Goal: Find specific page/section: Find specific page/section

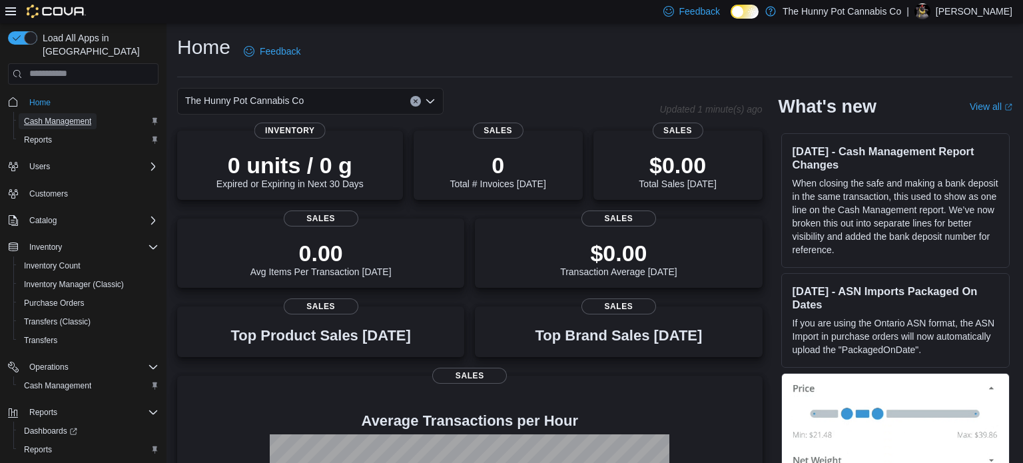
click at [89, 114] on span "Cash Management" at bounding box center [57, 121] width 67 height 16
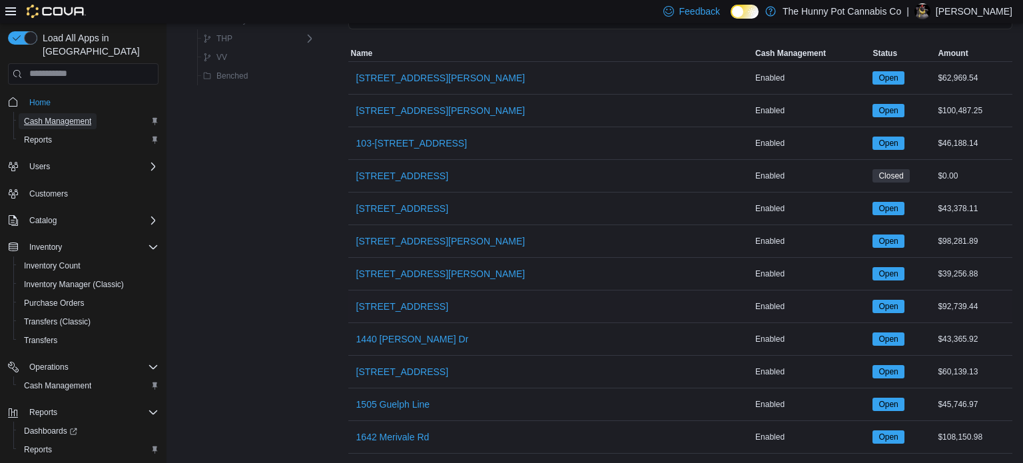
scroll to position [121, 0]
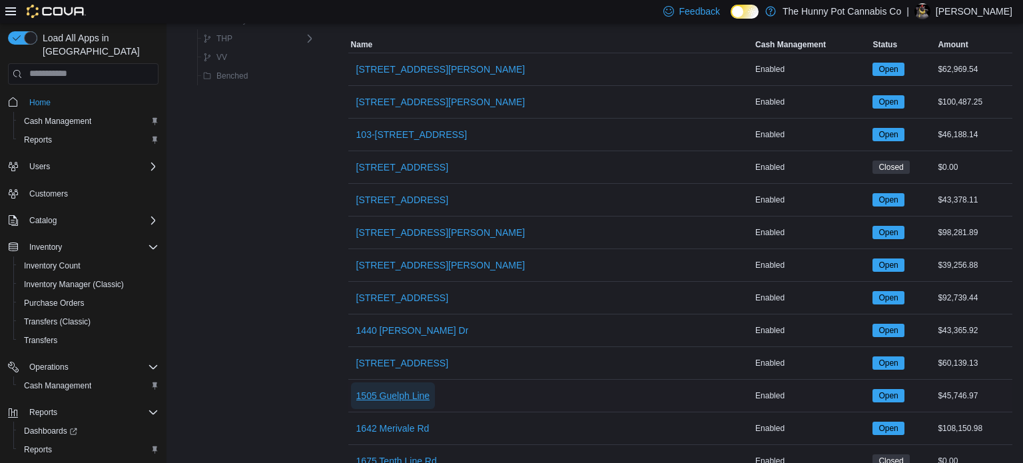
click at [374, 400] on span "1505 Guelph Line" at bounding box center [393, 395] width 74 height 13
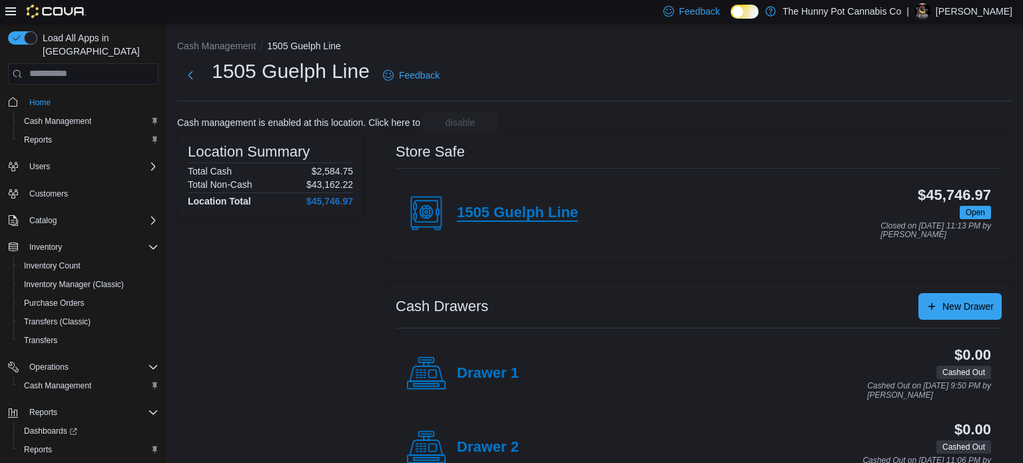
click at [544, 215] on h4 "1505 Guelph Line" at bounding box center [517, 212] width 121 height 17
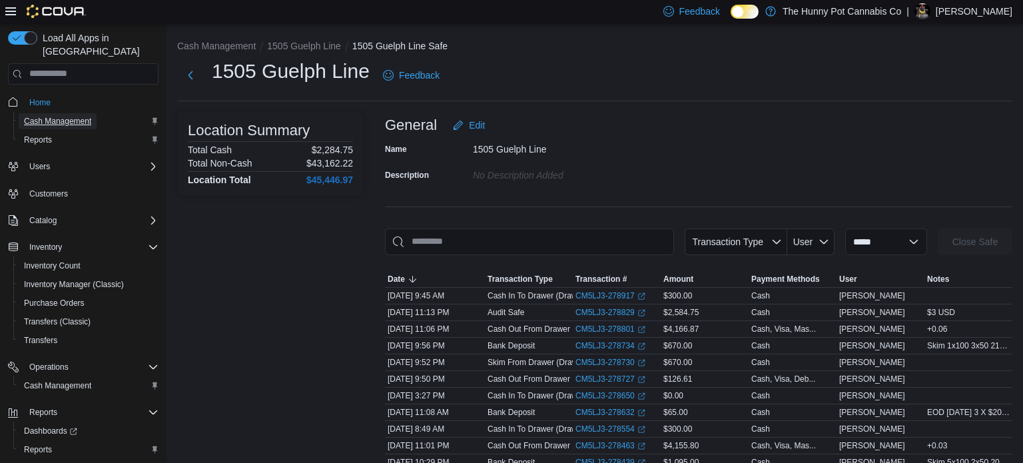
click at [76, 116] on span "Cash Management" at bounding box center [57, 121] width 67 height 11
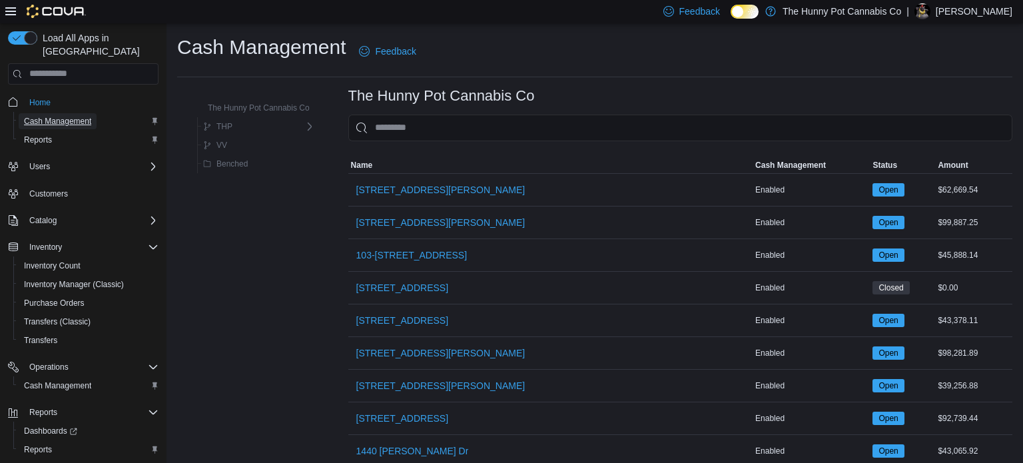
click at [13, 112] on button "Cash Management" at bounding box center [88, 121] width 150 height 19
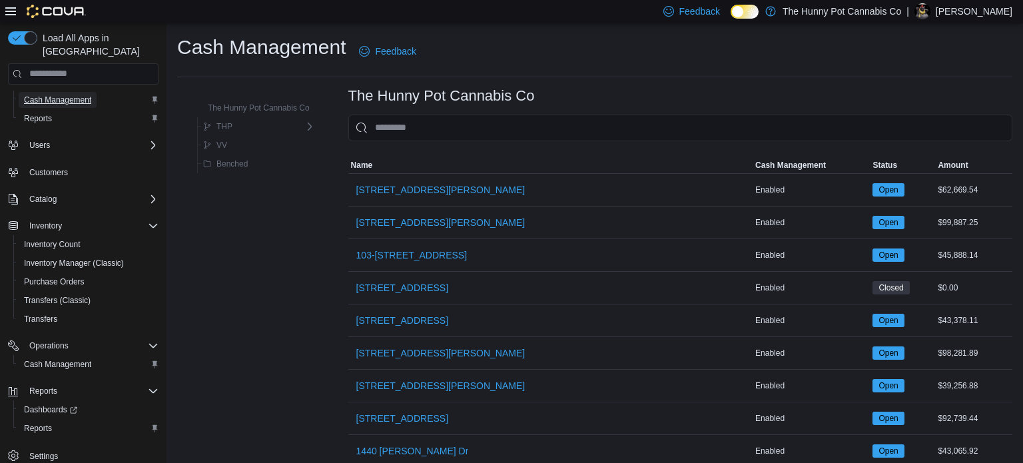
click at [13, 91] on button "Cash Management" at bounding box center [88, 100] width 150 height 19
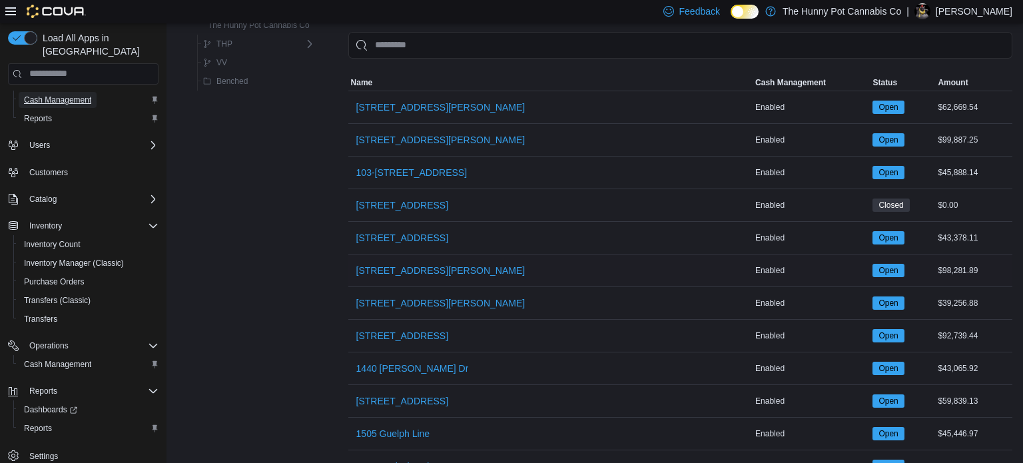
scroll to position [88, 0]
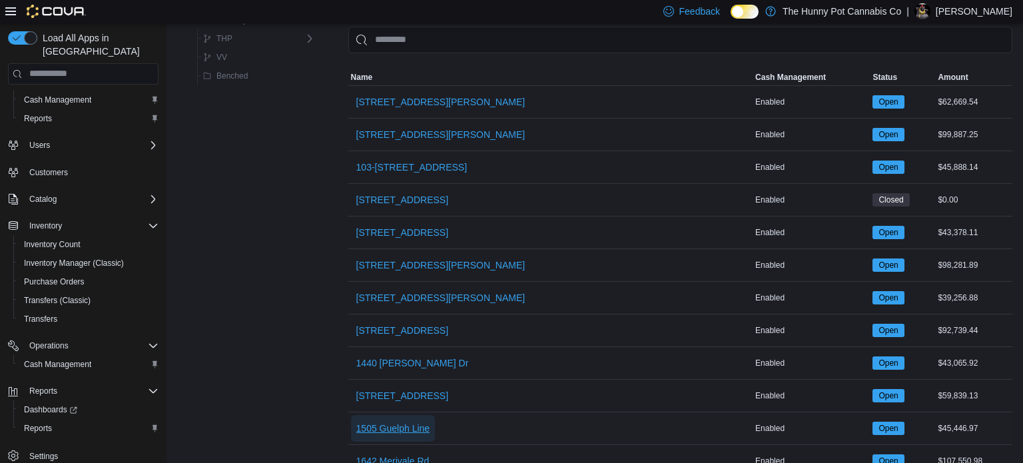
click at [409, 423] on span "1505 Guelph Line" at bounding box center [393, 427] width 74 height 13
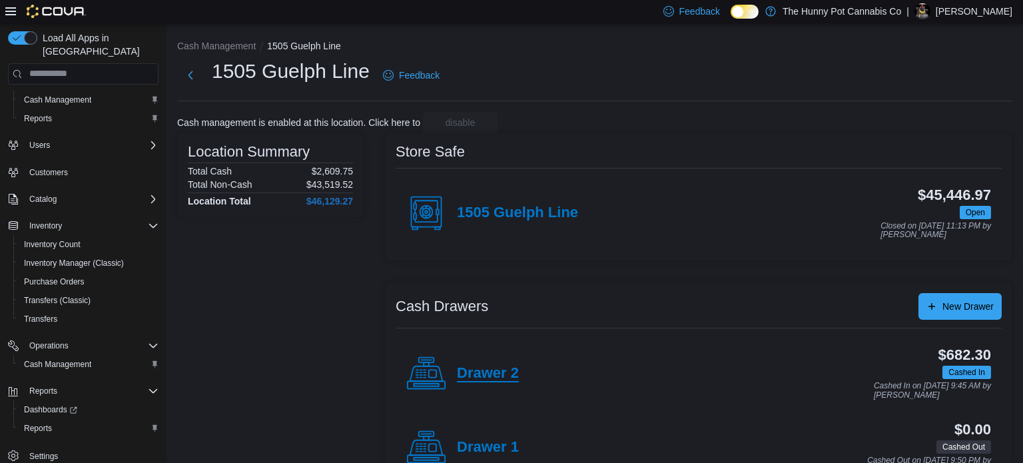
click at [480, 376] on h4 "Drawer 2" at bounding box center [488, 373] width 62 height 17
